Goal: Task Accomplishment & Management: Manage account settings

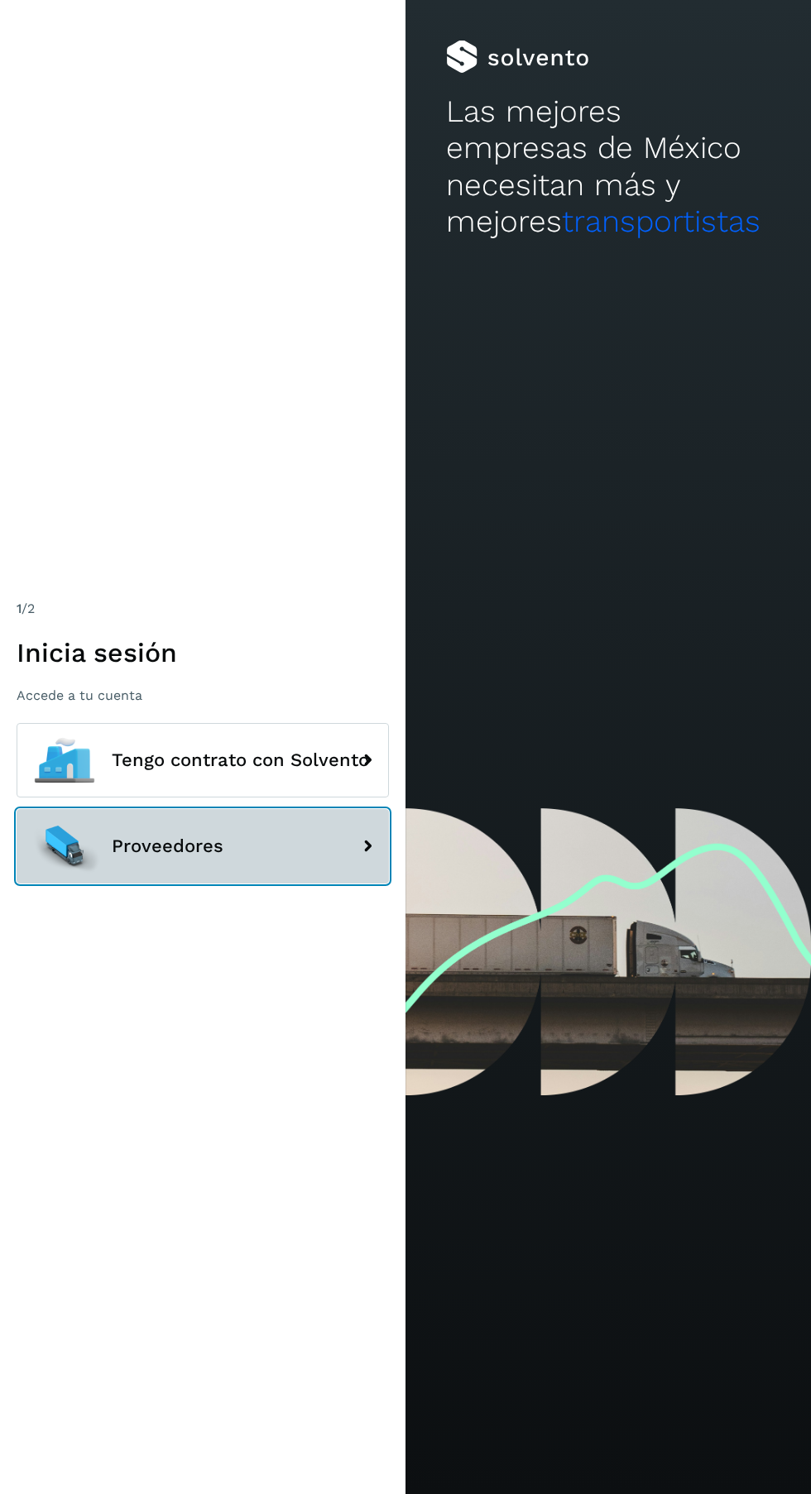
click at [288, 884] on button "Proveedores" at bounding box center [203, 846] width 372 height 74
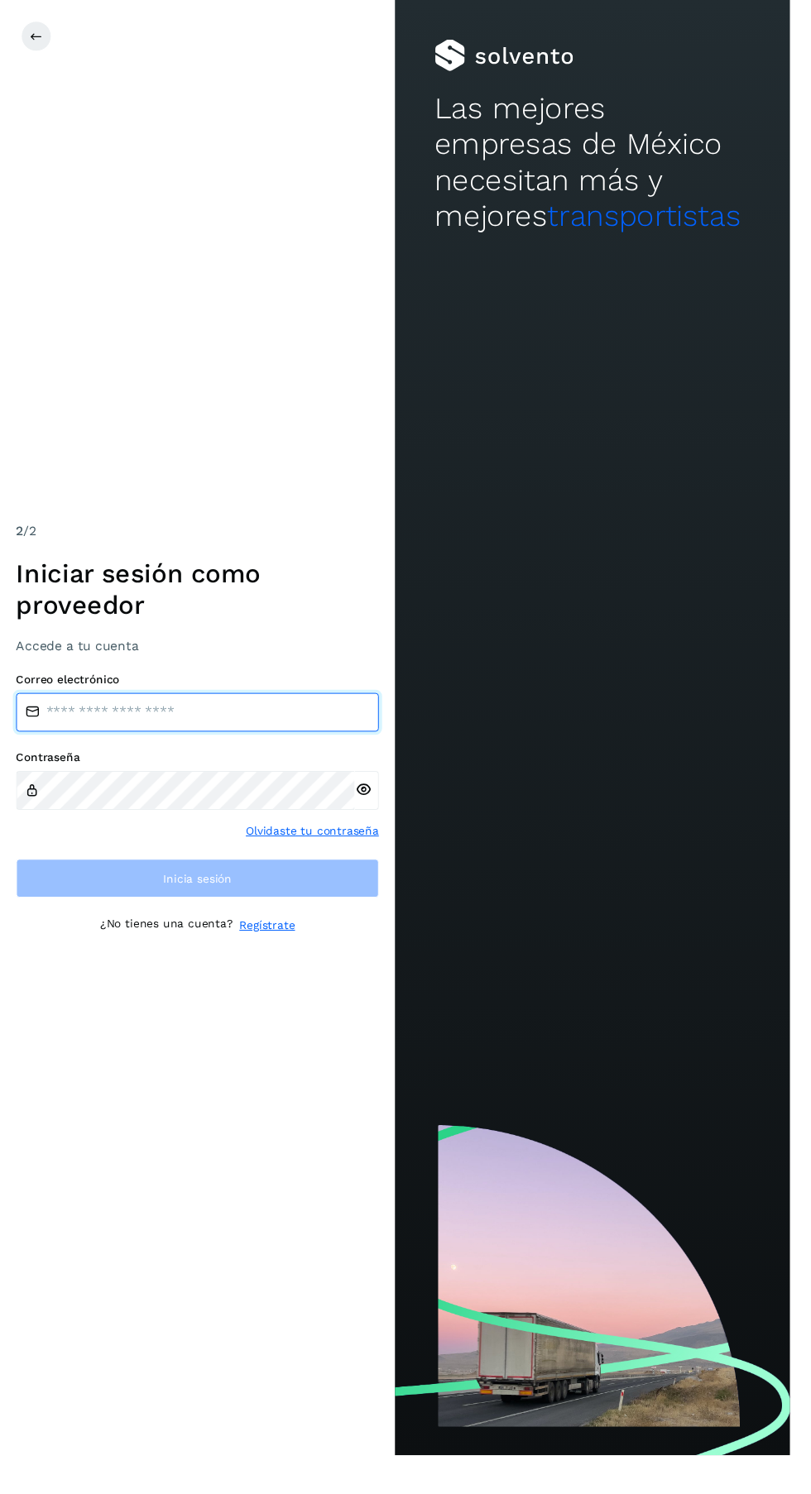
click at [213, 751] on input "email" at bounding box center [203, 731] width 372 height 40
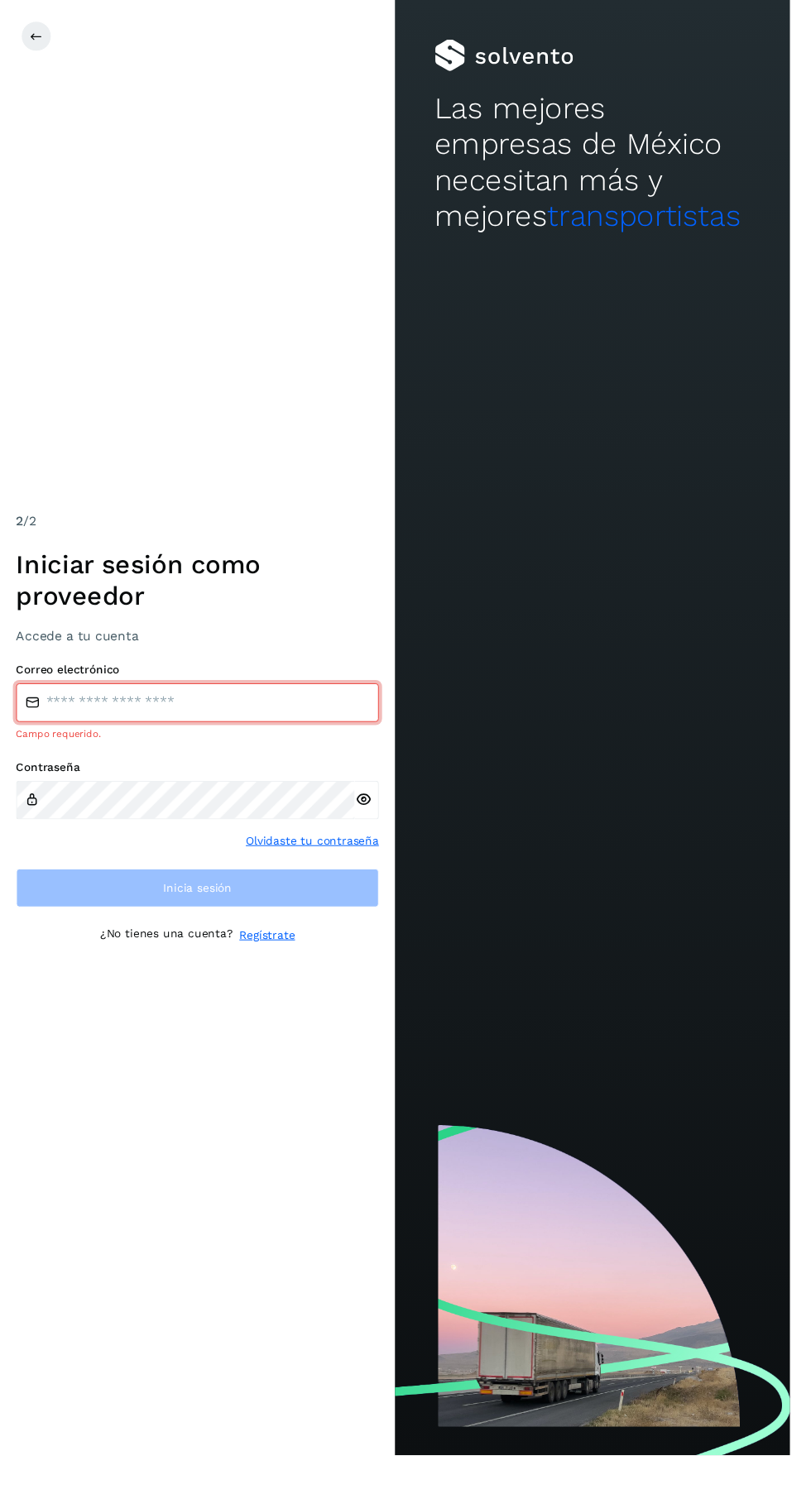
type input "**********"
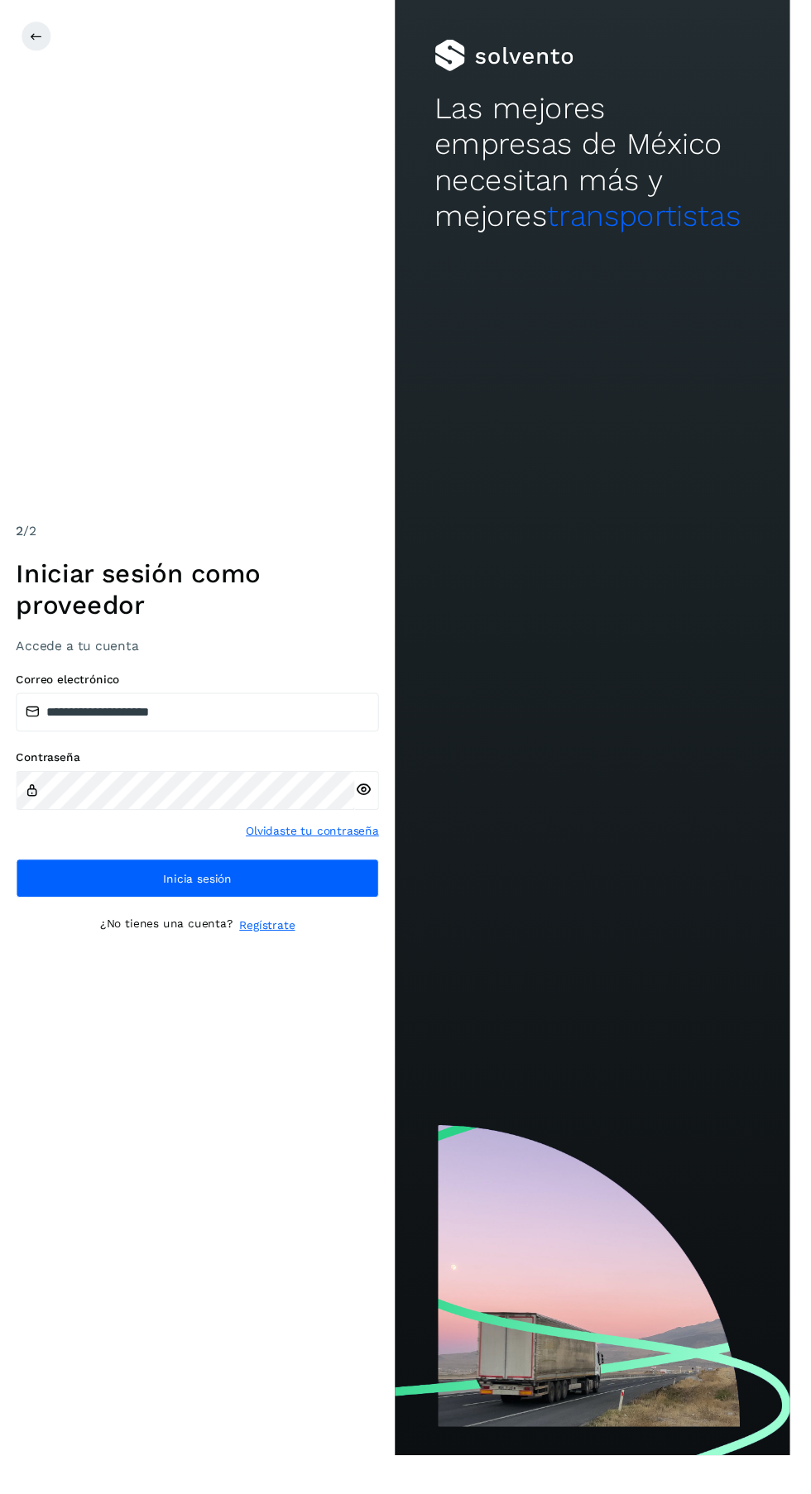
click at [292, 959] on link "Regístrate" at bounding box center [274, 949] width 57 height 17
click at [251, 922] on button "Inicia sesión" at bounding box center [203, 902] width 372 height 40
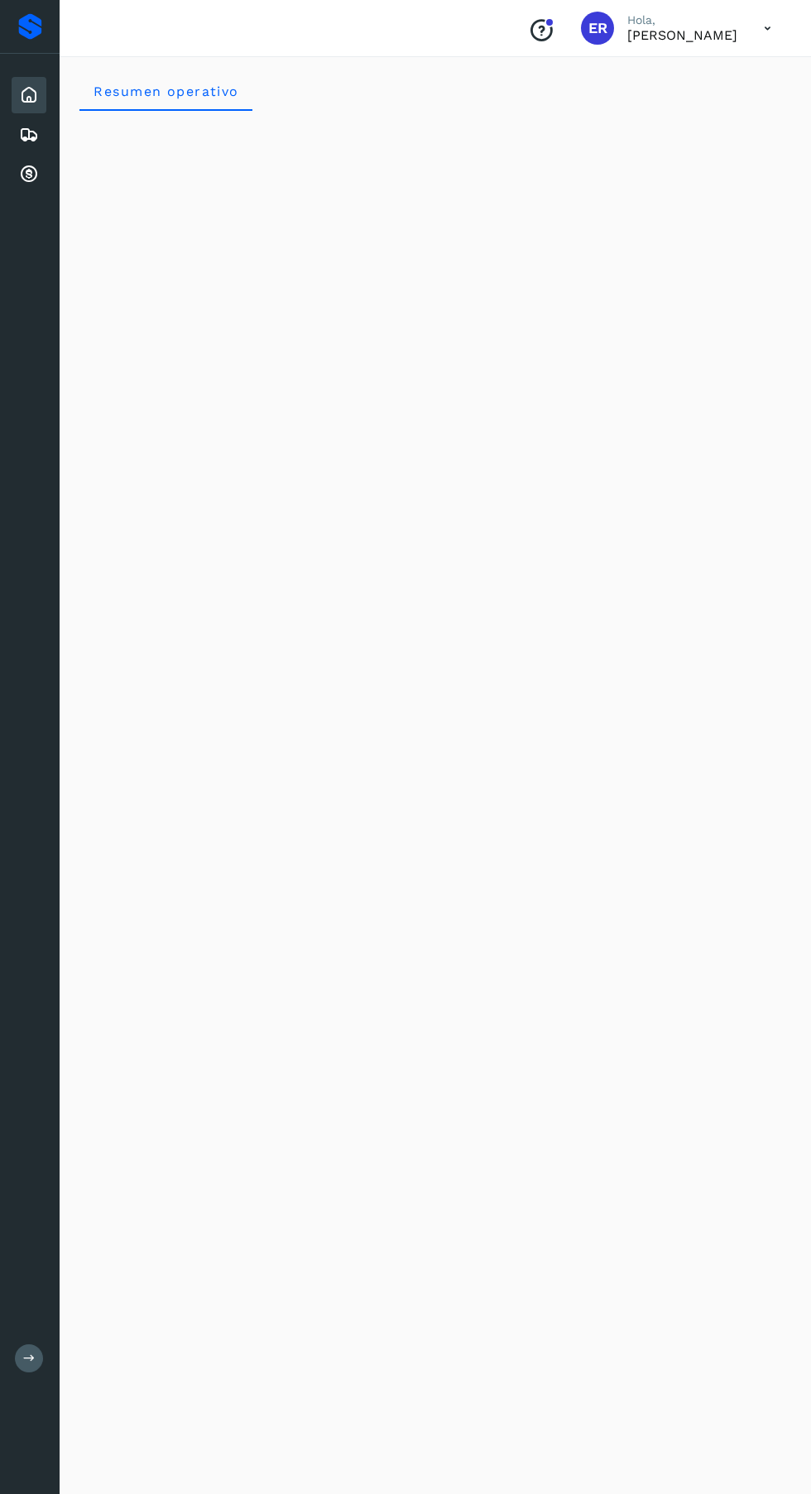
click at [28, 177] on icon at bounding box center [29, 175] width 20 height 20
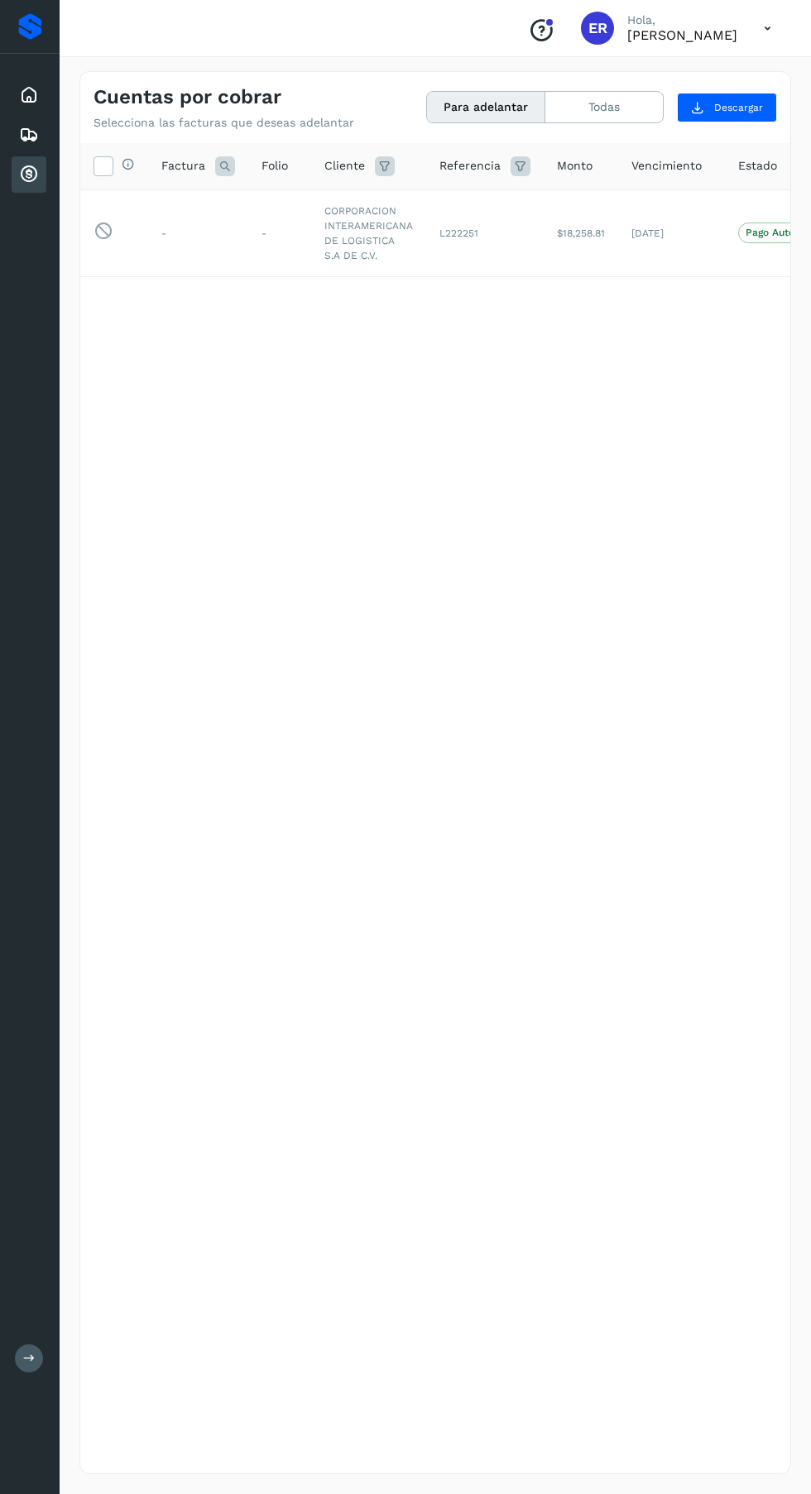
scroll to position [0, 138]
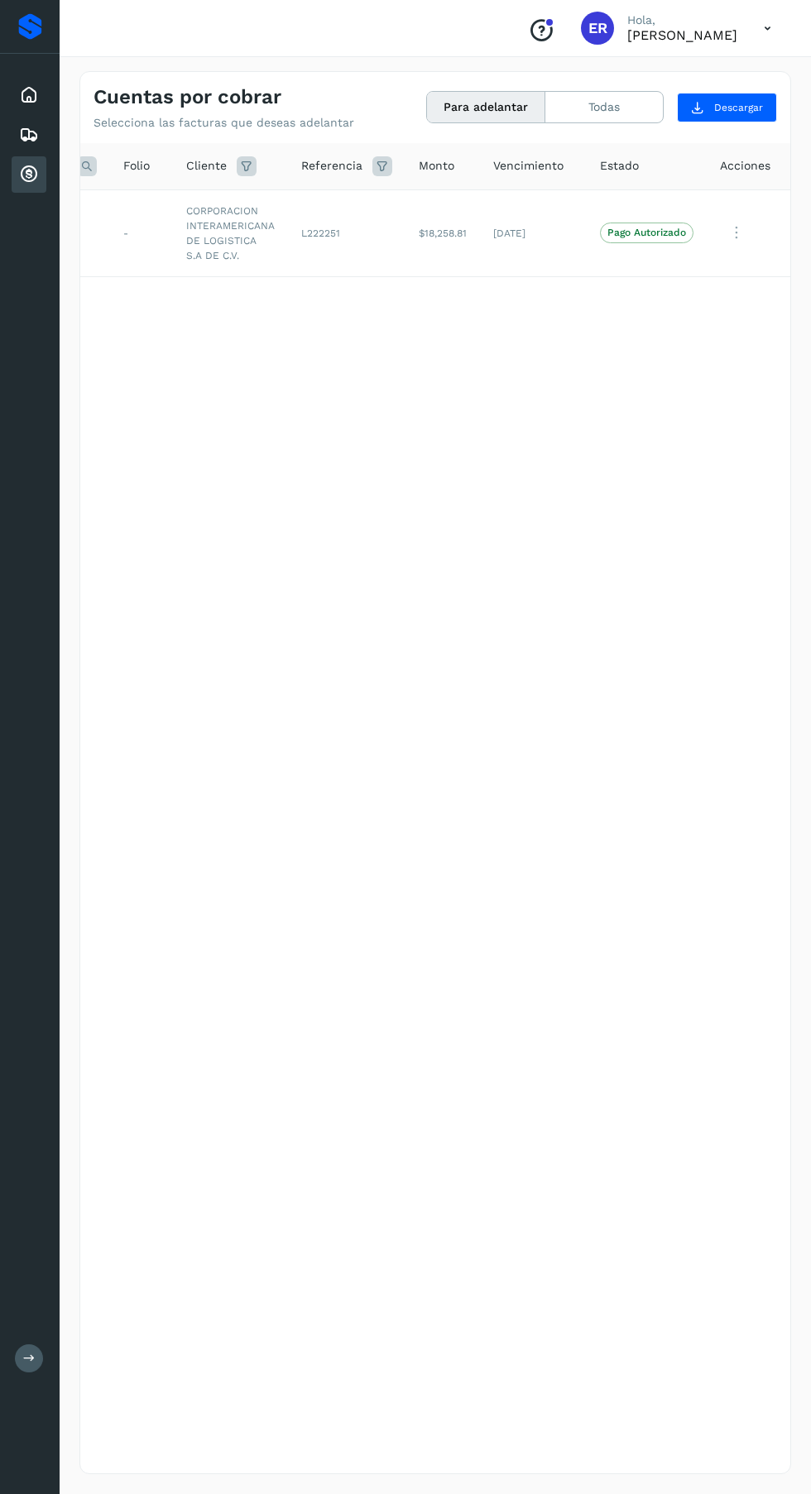
click at [768, 27] on icon at bounding box center [767, 29] width 34 height 34
click at [678, 74] on div "Cerrar sesión" at bounding box center [685, 74] width 197 height 31
